Goal: Task Accomplishment & Management: Use online tool/utility

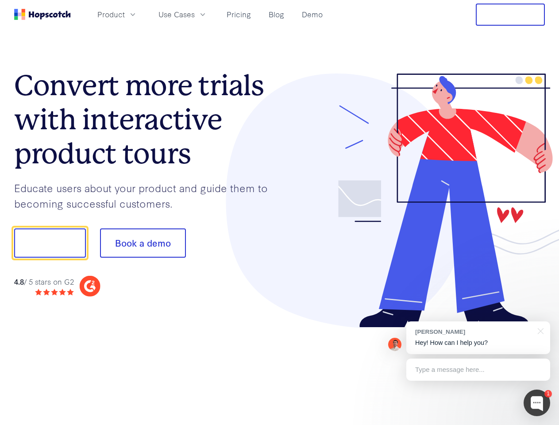
click at [280, 213] on div at bounding box center [413, 201] width 266 height 255
click at [125, 14] on span "Product" at bounding box center [110, 14] width 27 height 11
click at [195, 14] on span "Use Cases" at bounding box center [177, 14] width 36 height 11
click at [511, 15] on button "Free Trial" at bounding box center [510, 15] width 69 height 22
click at [50, 243] on button "Show me!" at bounding box center [50, 243] width 72 height 29
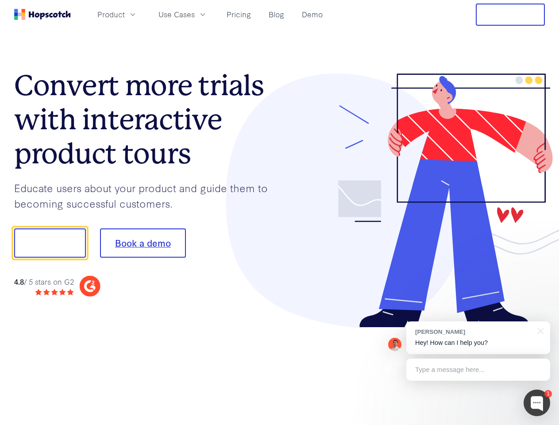
click at [143, 243] on button "Book a demo" at bounding box center [143, 243] width 86 height 29
click at [537, 403] on div at bounding box center [537, 403] width 27 height 27
click at [478, 338] on div "[PERSON_NAME] Hey! How can I help you?" at bounding box center [479, 338] width 144 height 33
click at [539, 330] on div at bounding box center [467, 241] width 166 height 295
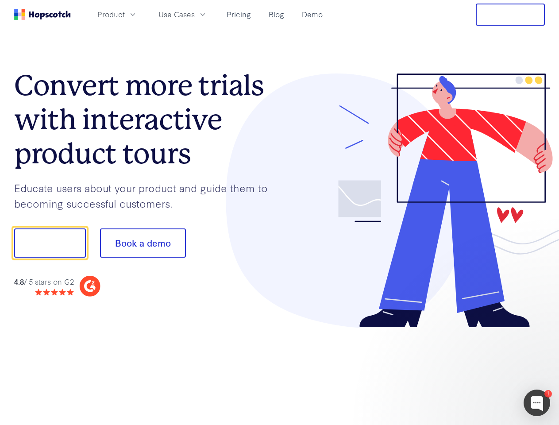
click at [478, 370] on div at bounding box center [467, 301] width 166 height 177
